Goal: Check status: Check status

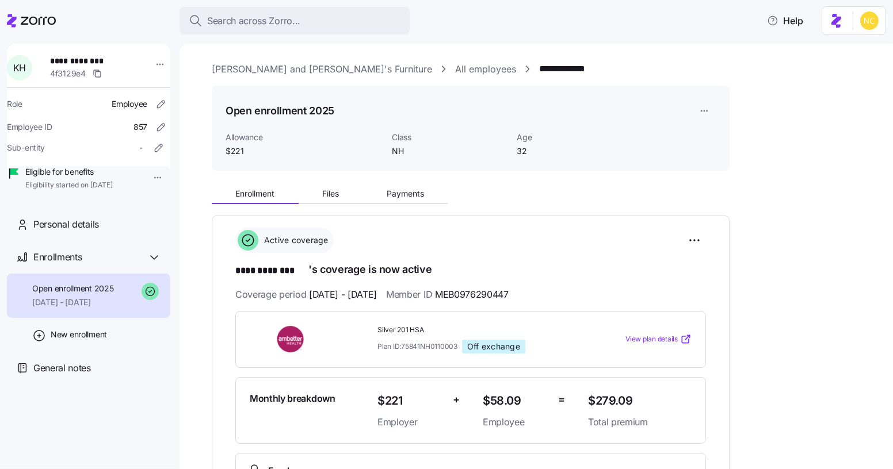
scroll to position [155, 0]
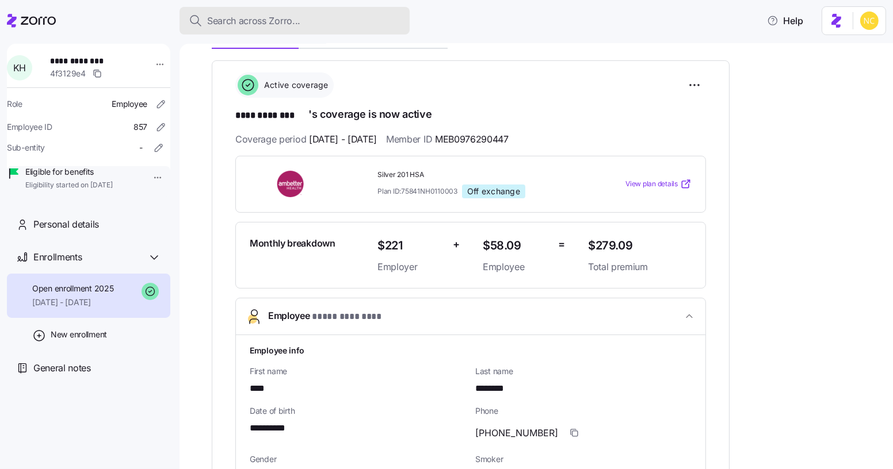
click at [230, 24] on span "Search across Zorro..." at bounding box center [253, 21] width 93 height 14
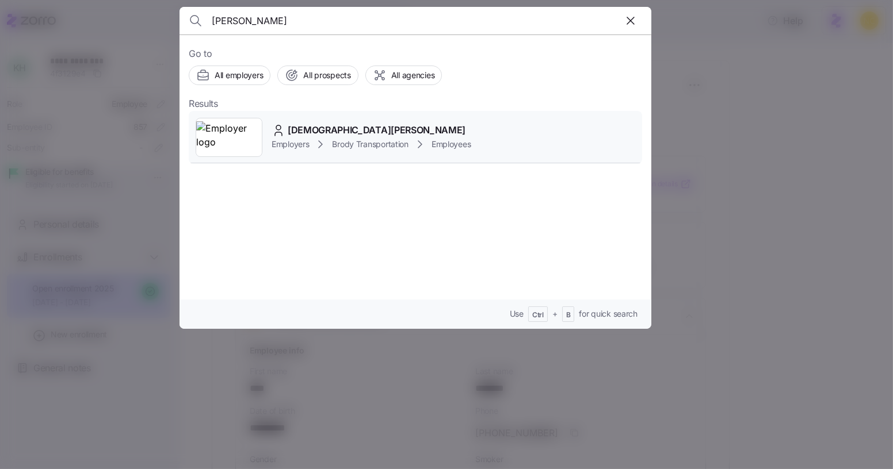
type input "[PERSON_NAME]"
click at [276, 130] on icon at bounding box center [278, 131] width 14 height 14
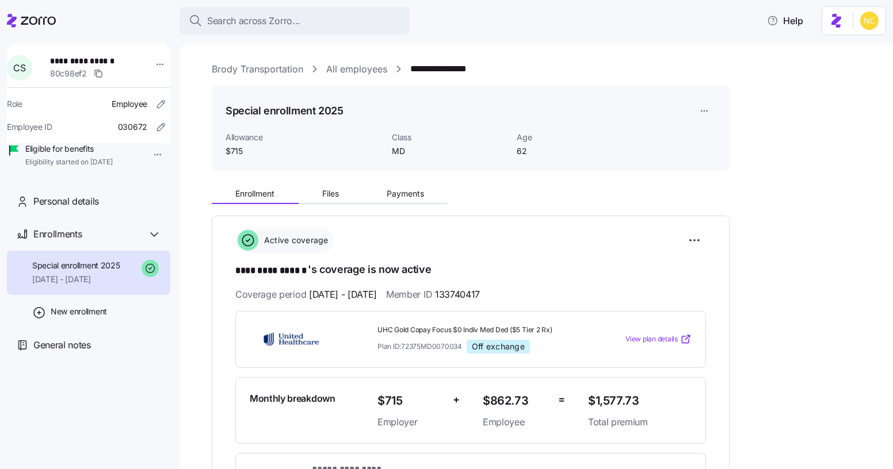
click at [814, 238] on div "**********" at bounding box center [544, 447] width 665 height 534
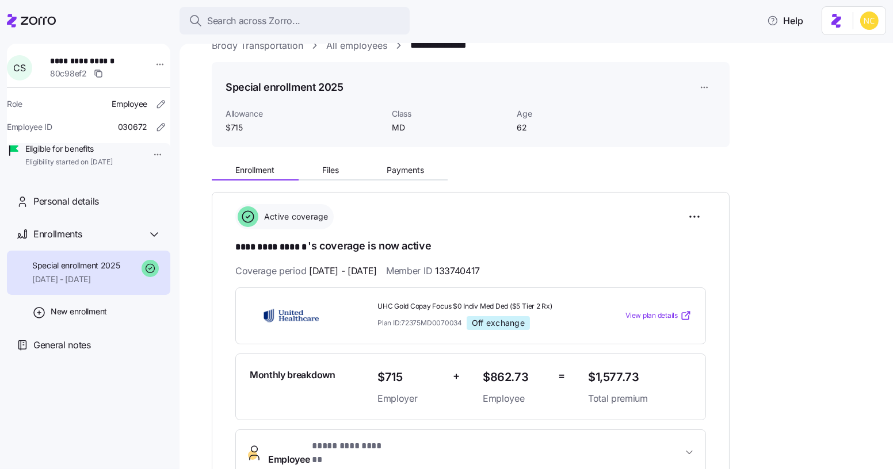
scroll to position [22, 0]
click at [393, 171] on span "Payments" at bounding box center [405, 171] width 37 height 8
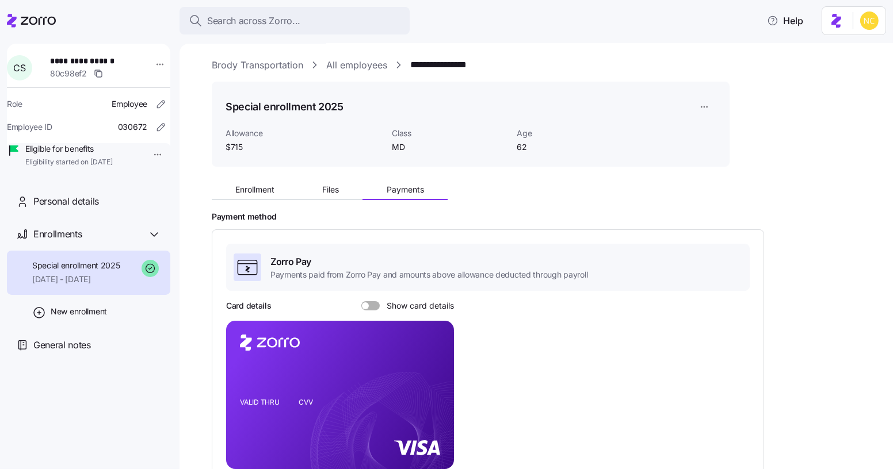
scroll to position [3, 0]
click at [265, 197] on button "Enrollment" at bounding box center [255, 190] width 87 height 17
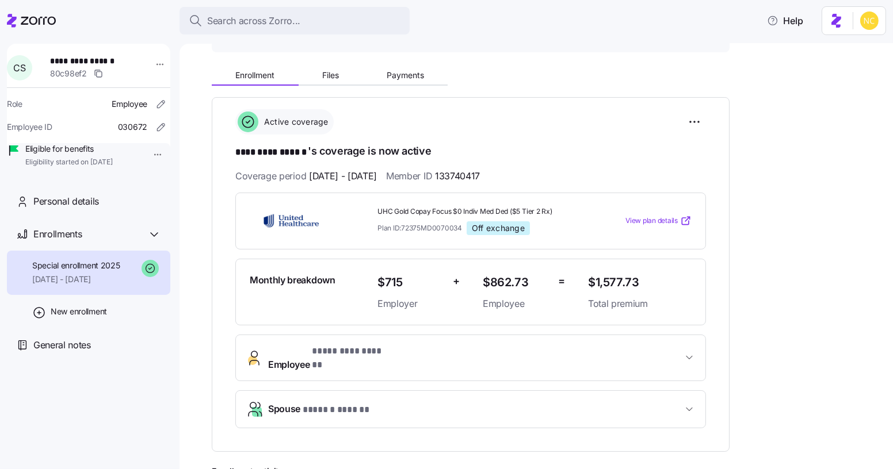
scroll to position [122, 0]
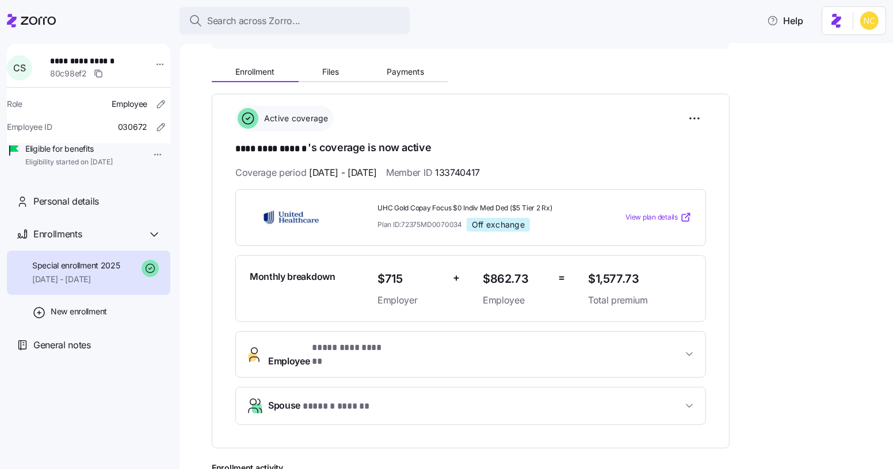
click at [630, 343] on span "Employee * ********* ****** *" at bounding box center [475, 355] width 414 height 28
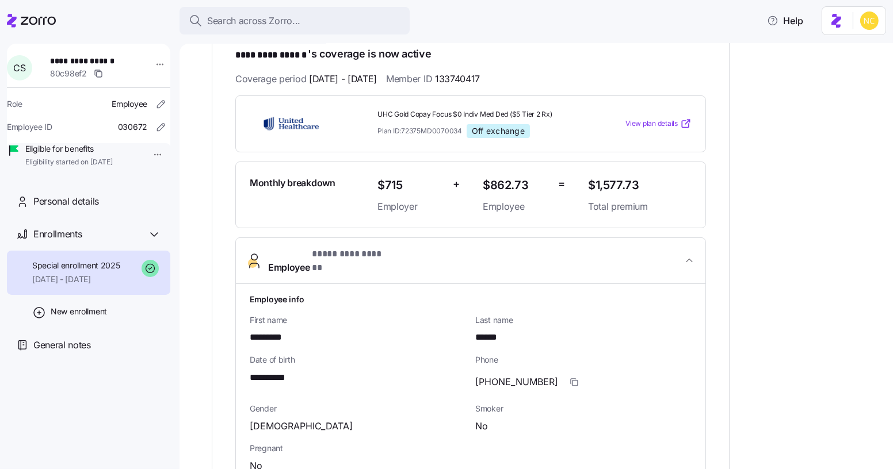
scroll to position [216, 0]
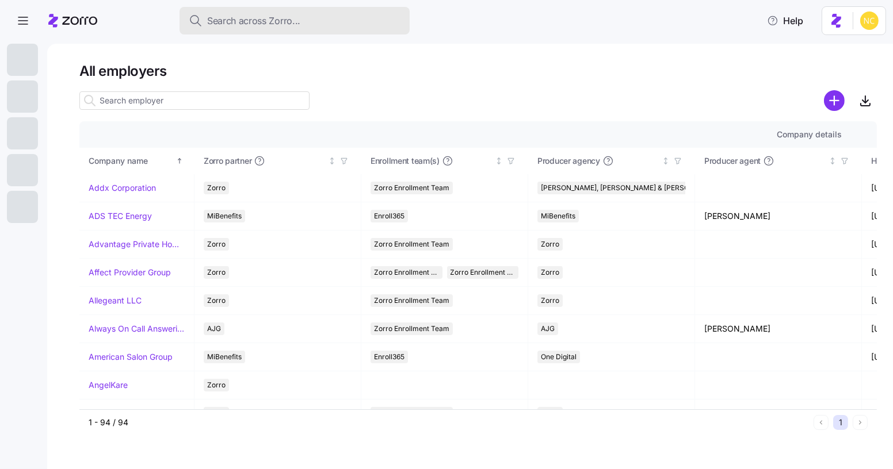
click at [234, 12] on button "Search across Zorro..." at bounding box center [294, 21] width 230 height 28
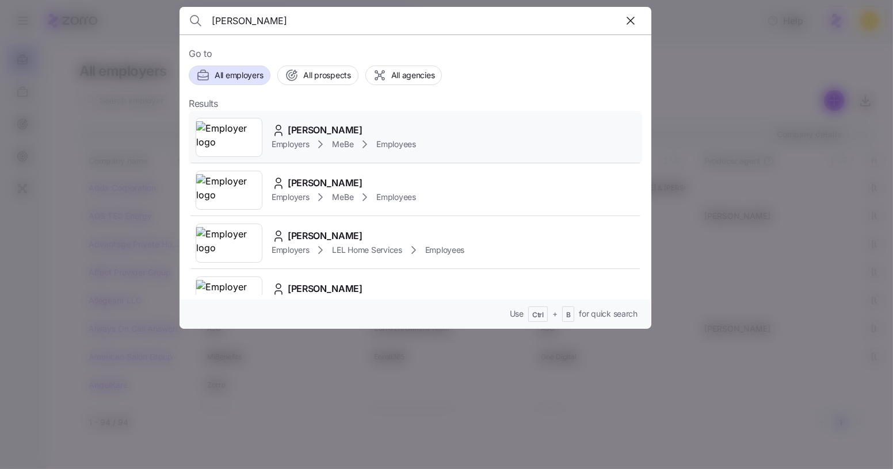
type input "valerie pisabaj"
click at [305, 132] on span "Valerie Pisabaj" at bounding box center [325, 130] width 75 height 14
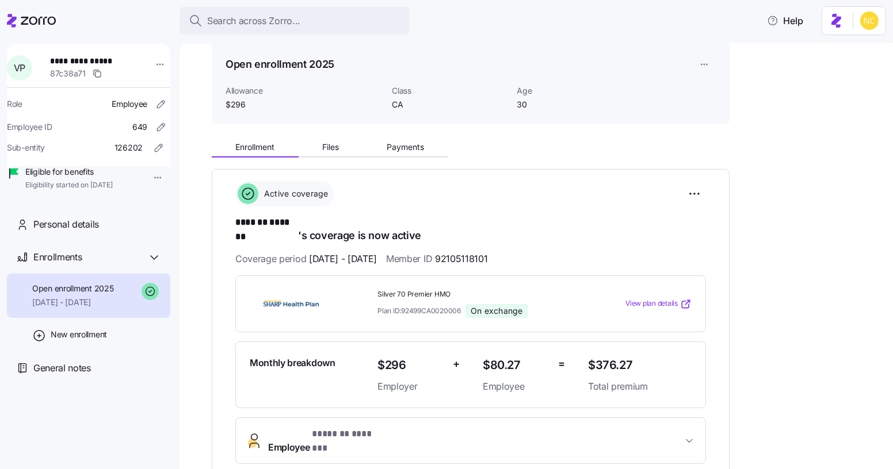
scroll to position [51, 0]
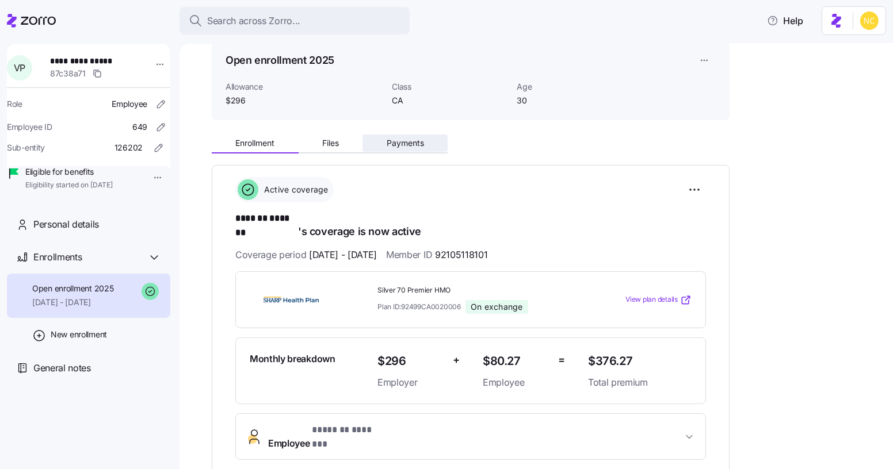
click at [400, 141] on span "Payments" at bounding box center [405, 143] width 37 height 8
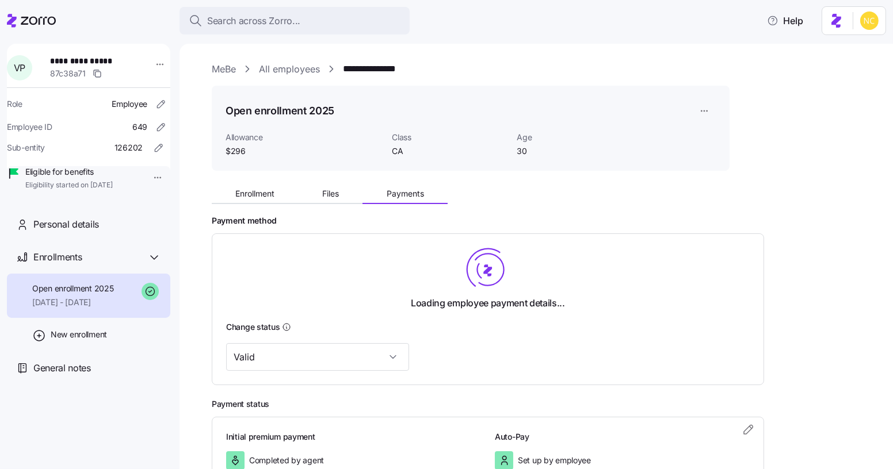
scroll to position [83, 0]
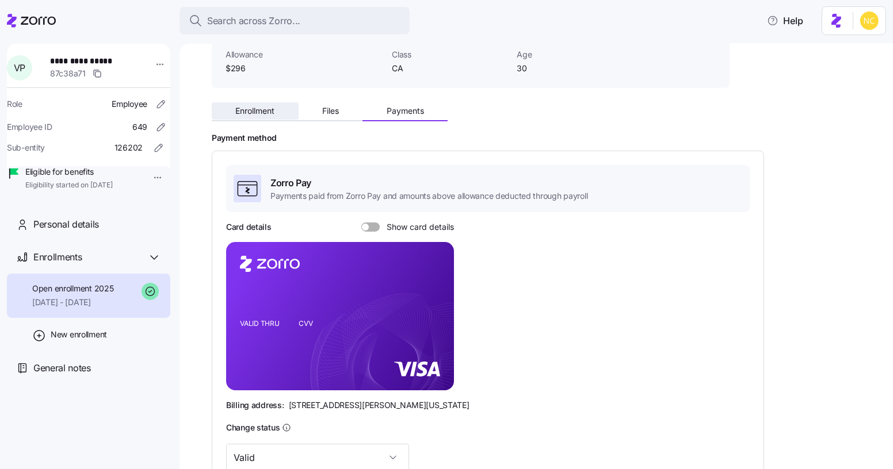
click at [248, 114] on span "Enrollment" at bounding box center [254, 111] width 39 height 8
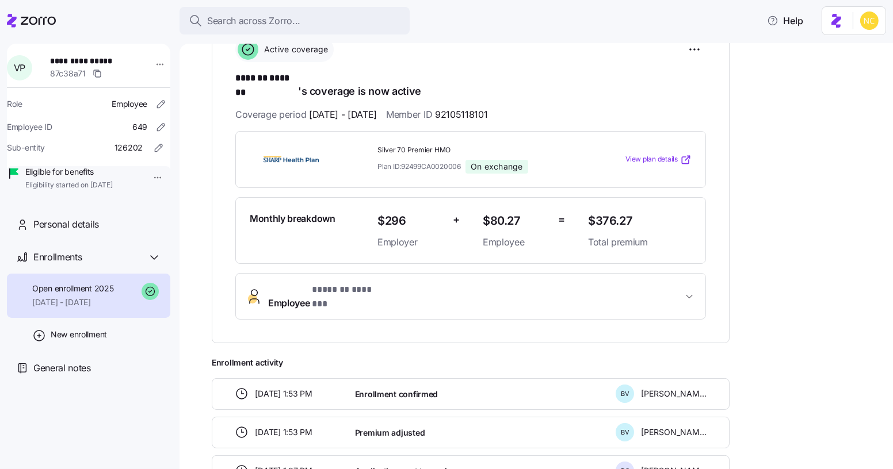
scroll to position [185, 0]
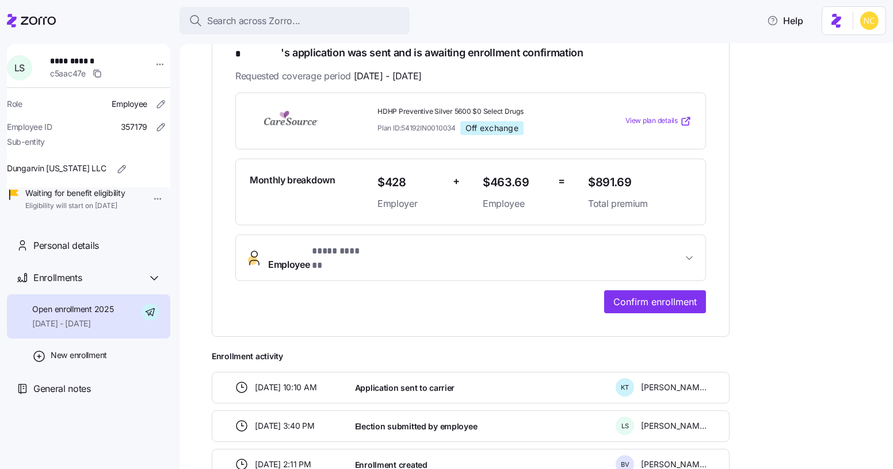
scroll to position [284, 0]
